Goal: Task Accomplishment & Management: Manage account settings

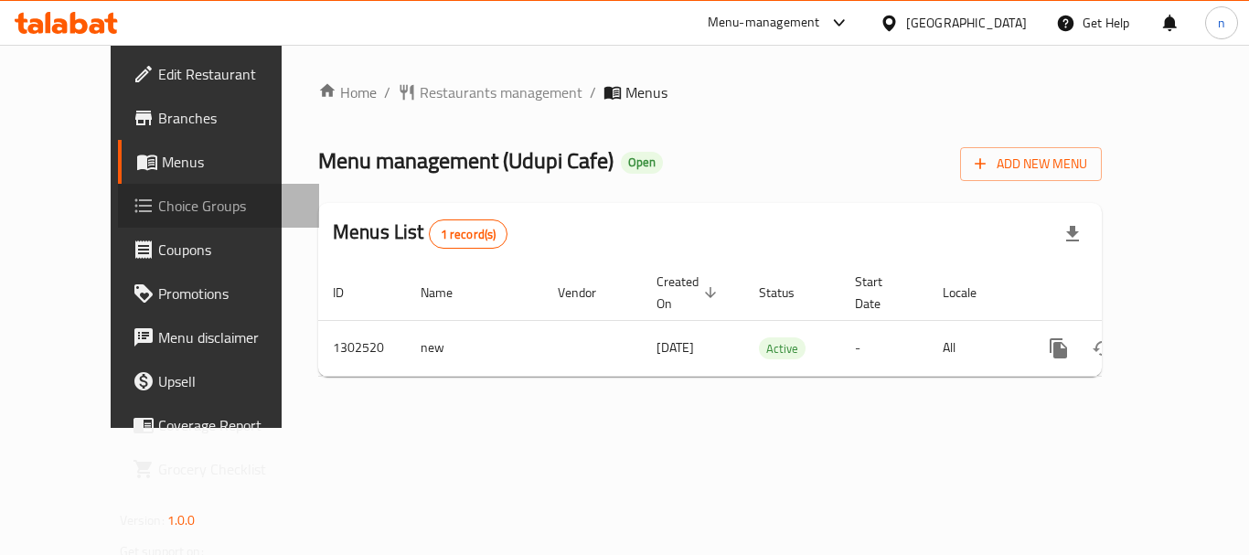
click at [158, 208] on span "Choice Groups" at bounding box center [231, 206] width 146 height 22
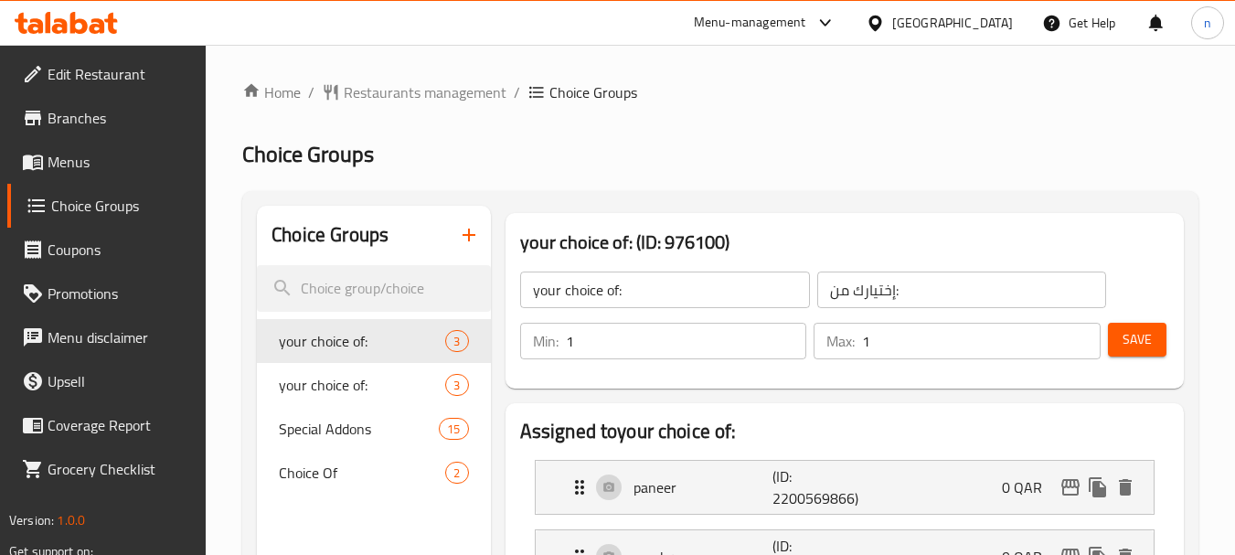
click at [299, 428] on span "Special Addons" at bounding box center [359, 429] width 160 height 22
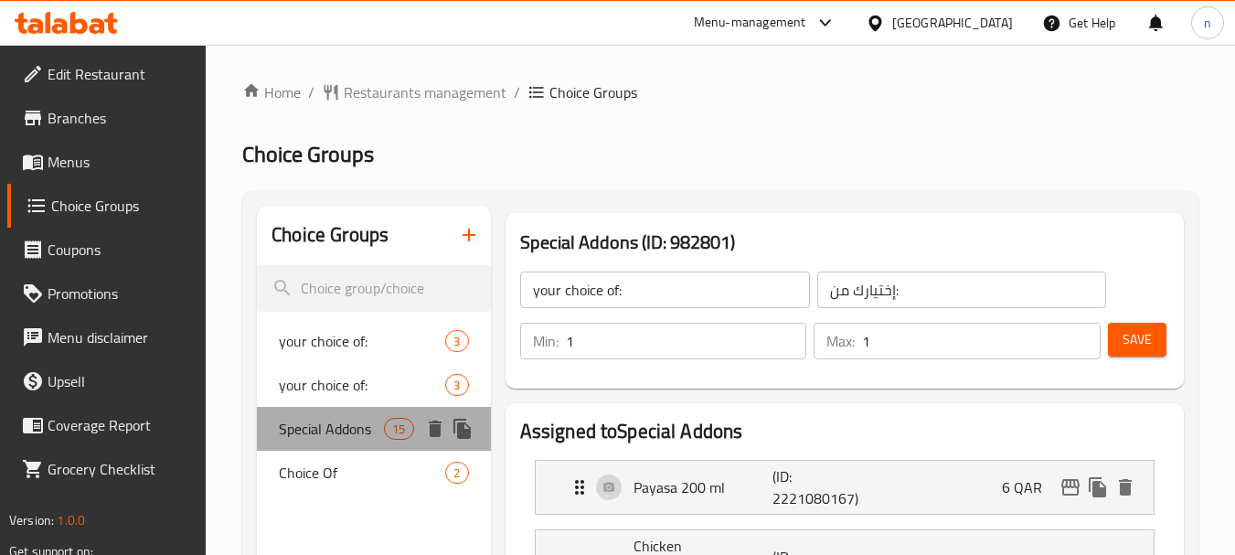
type input "Special Addons"
type input "إضافات خاصة"
type input "0"
type input "11"
click at [314, 433] on span "Special Addons" at bounding box center [331, 429] width 105 height 22
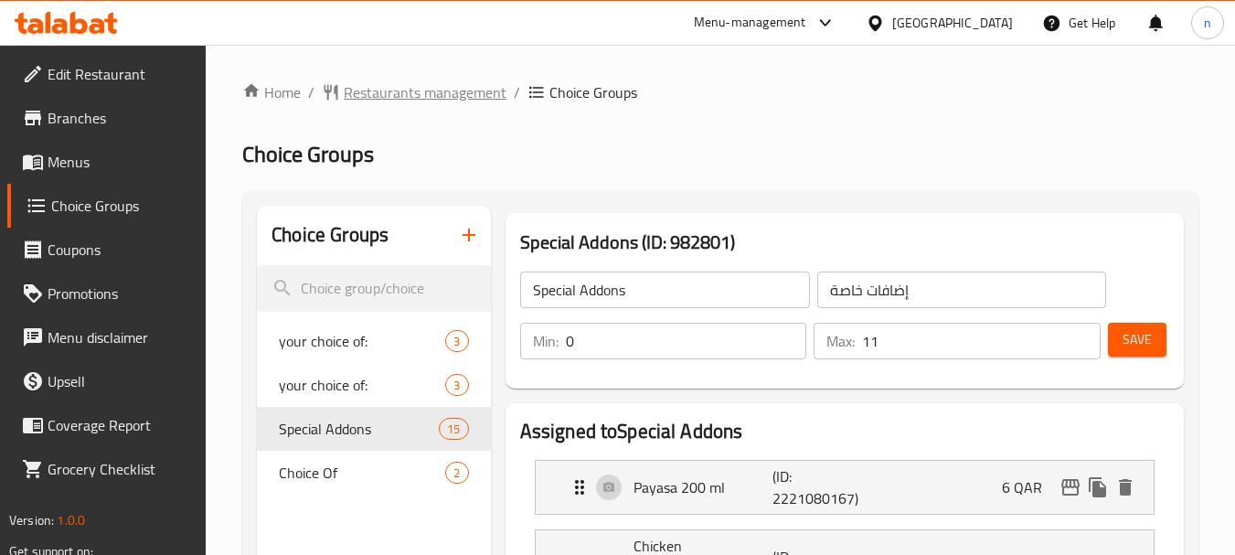
click at [386, 93] on span "Restaurants management" at bounding box center [425, 92] width 163 height 22
